Goal: Task Accomplishment & Management: Manage account settings

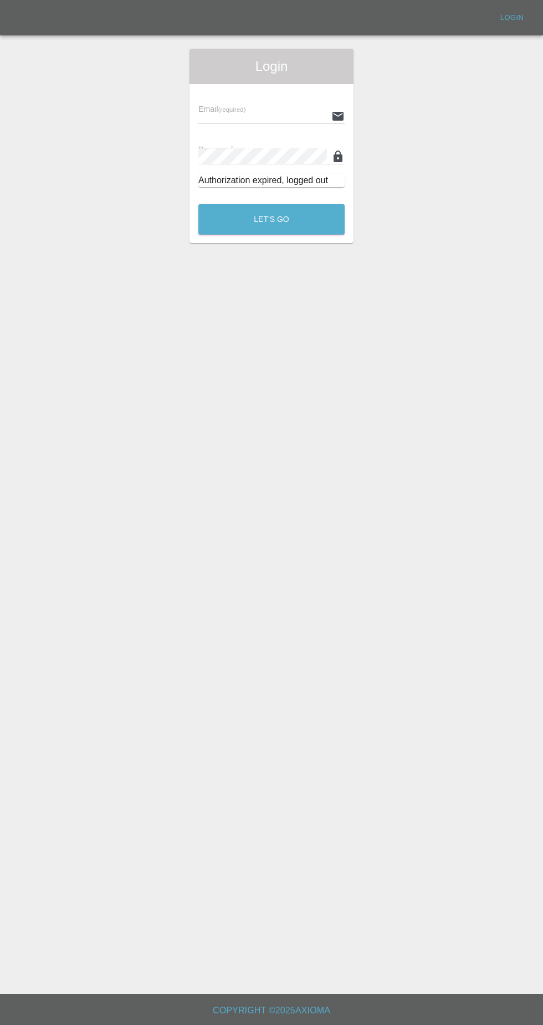
click at [211, 115] on input "text" at bounding box center [262, 116] width 128 height 16
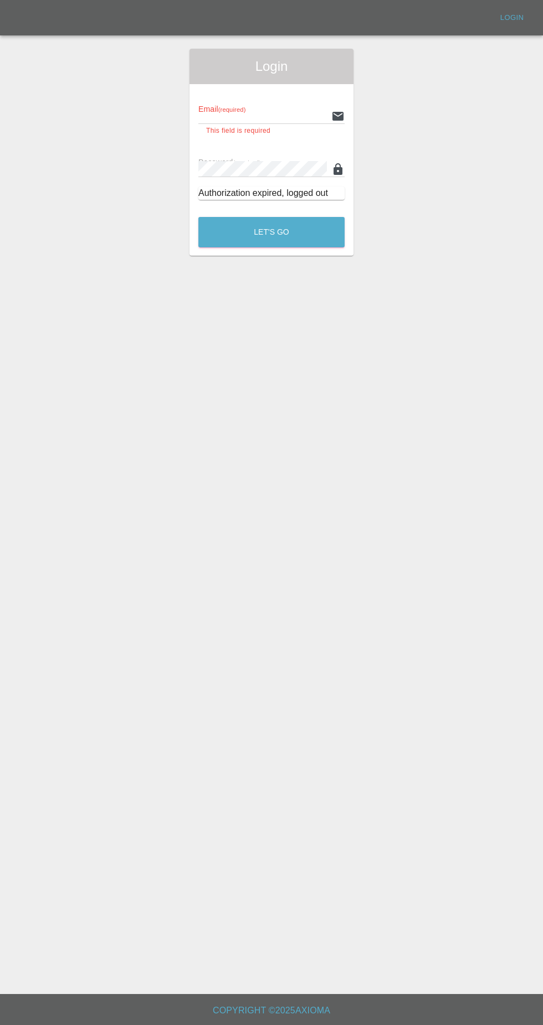
type input "Rickyssmartrepairs@gmail.com"
click at [198, 217] on button "Let's Go" at bounding box center [271, 232] width 146 height 30
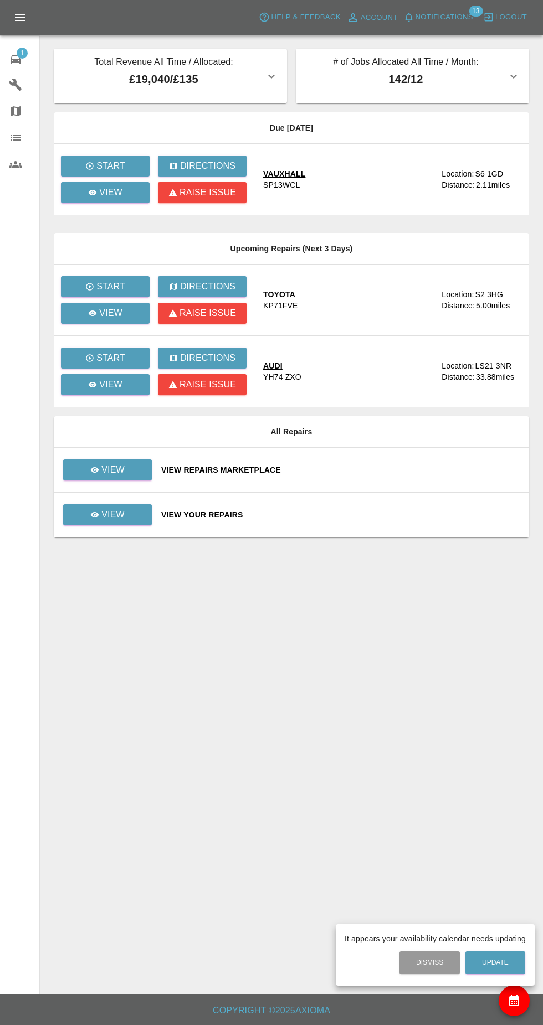
click at [105, 199] on div at bounding box center [271, 512] width 543 height 1025
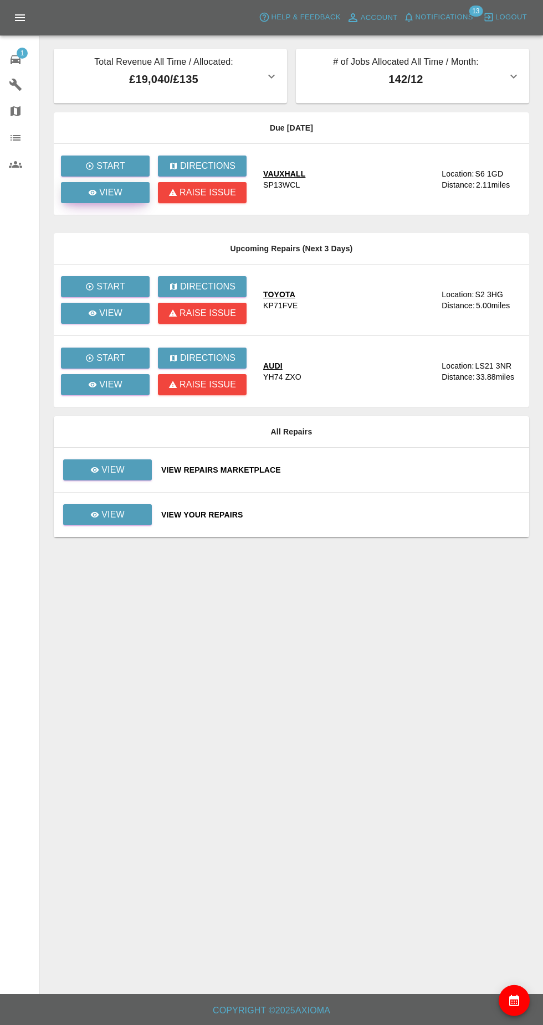
click at [93, 193] on icon at bounding box center [93, 193] width 8 height 6
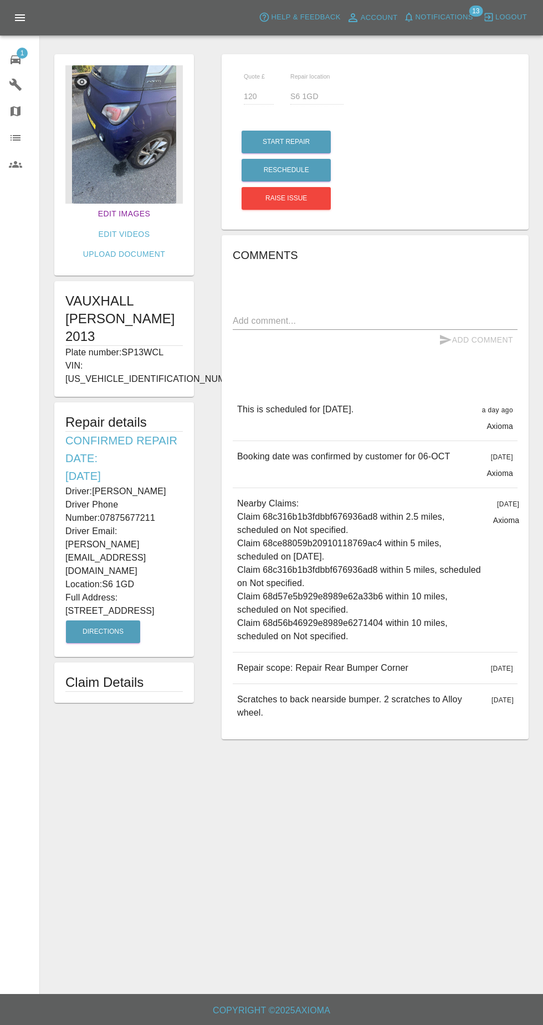
click at [94, 215] on link "Edit Images" at bounding box center [124, 214] width 61 height 20
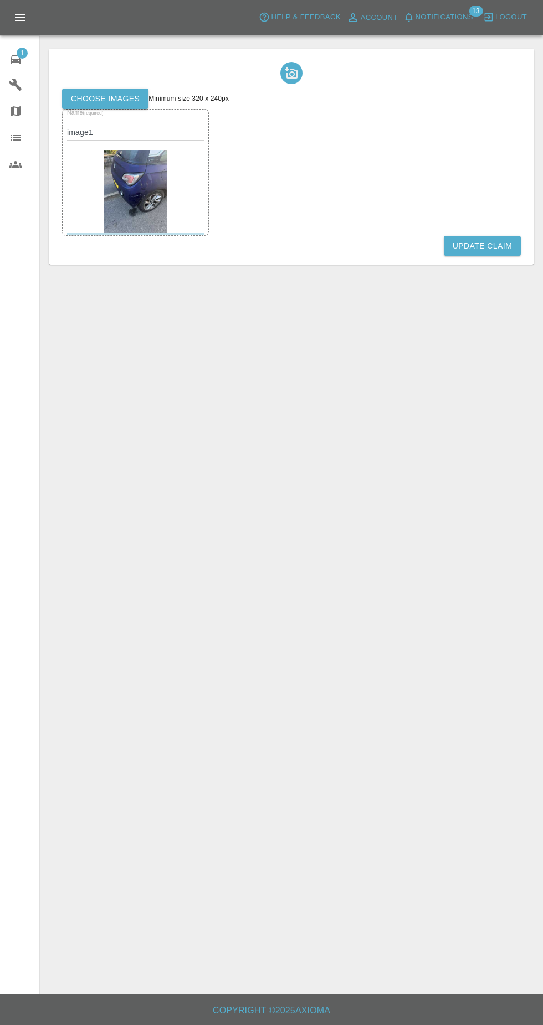
click at [101, 99] on label "Choose images" at bounding box center [105, 99] width 86 height 20
click at [0, 0] on input "Choose images" at bounding box center [0, 0] width 0 height 0
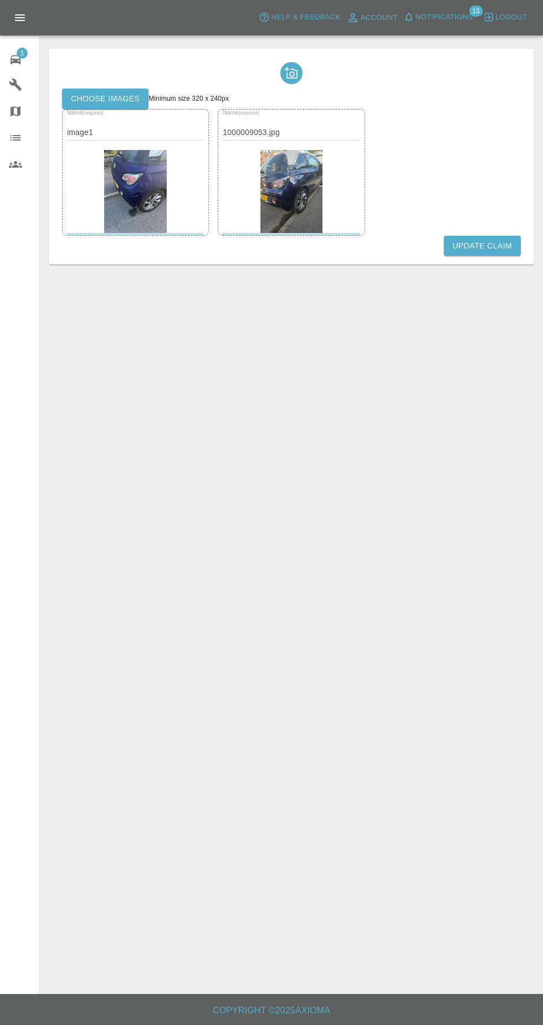
click at [507, 251] on button "Update Claim" at bounding box center [481, 246] width 77 height 20
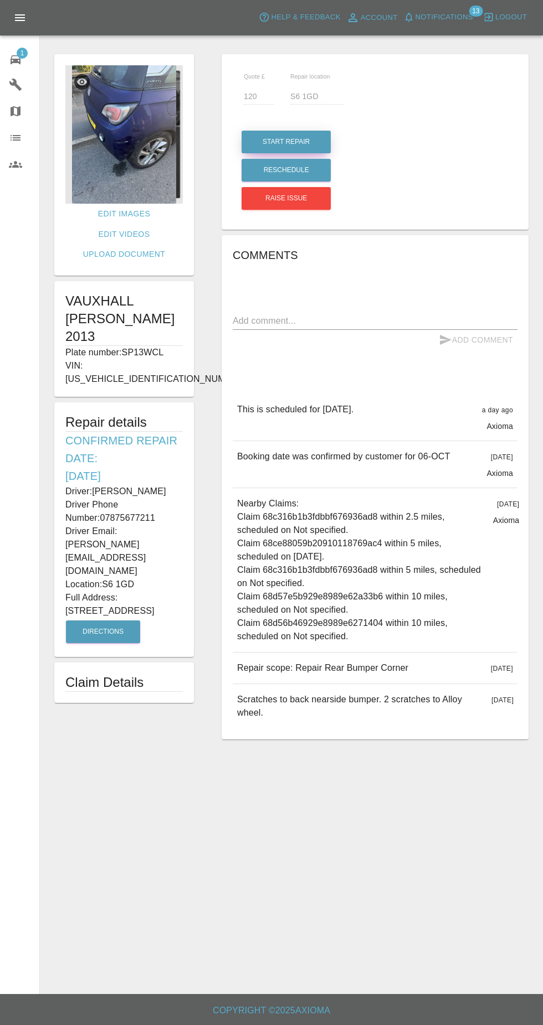
click at [303, 148] on button "Start Repair" at bounding box center [285, 142] width 89 height 23
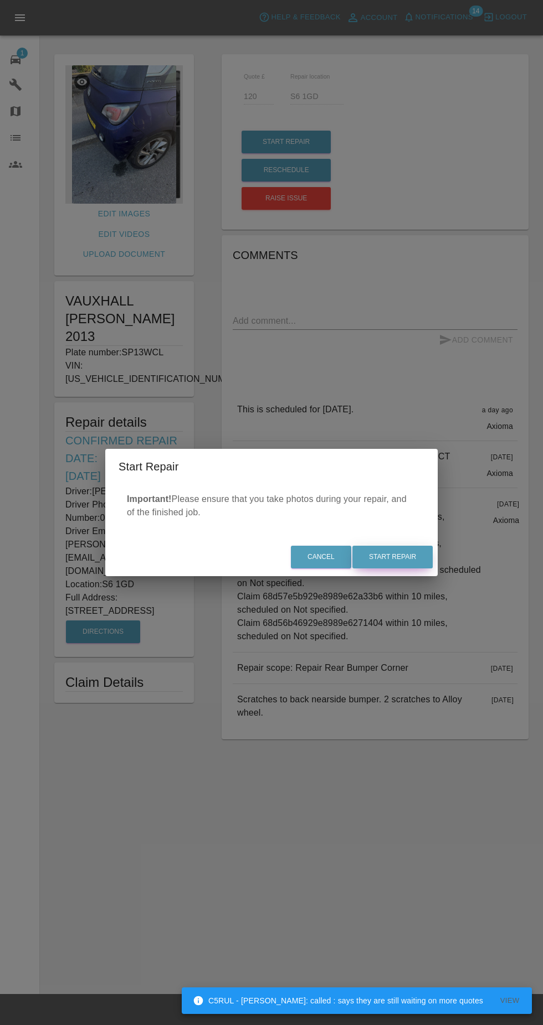
click at [419, 561] on button "Start Repair" at bounding box center [392, 557] width 80 height 23
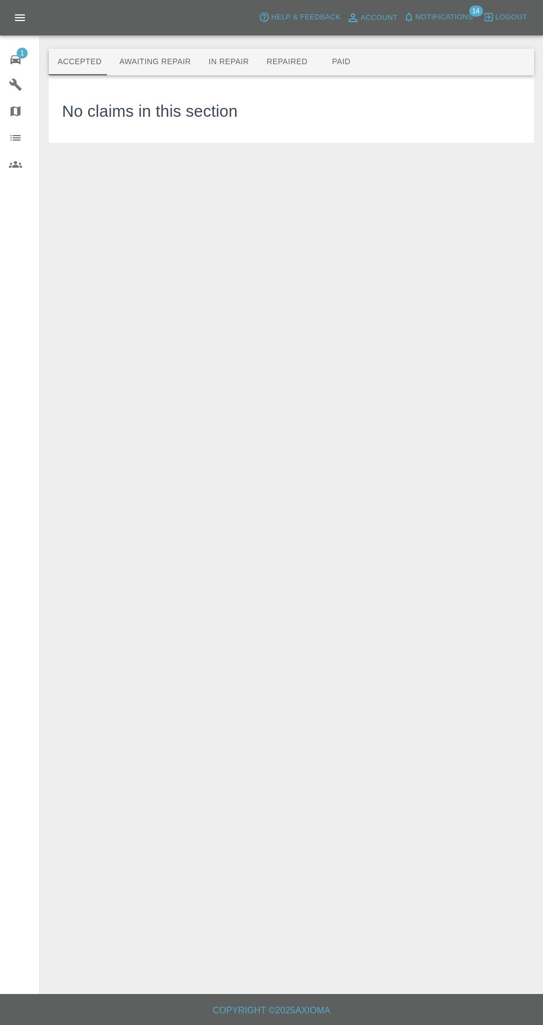
scroll to position [8, 0]
